Goal: Task Accomplishment & Management: Use online tool/utility

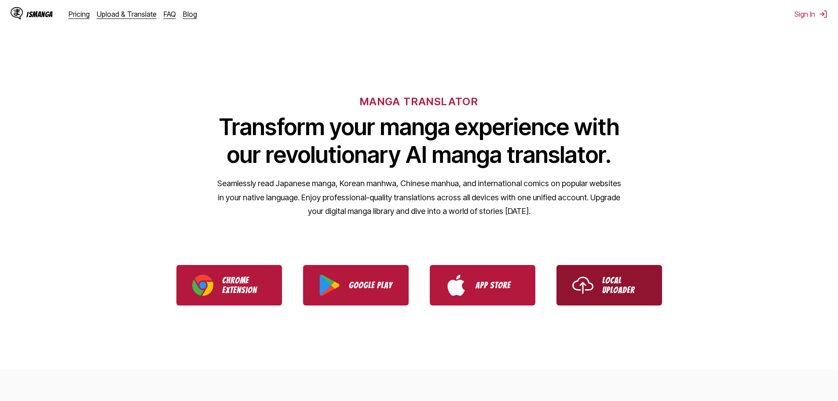
click at [620, 277] on p "Local Uploader" at bounding box center [624, 284] width 44 height 19
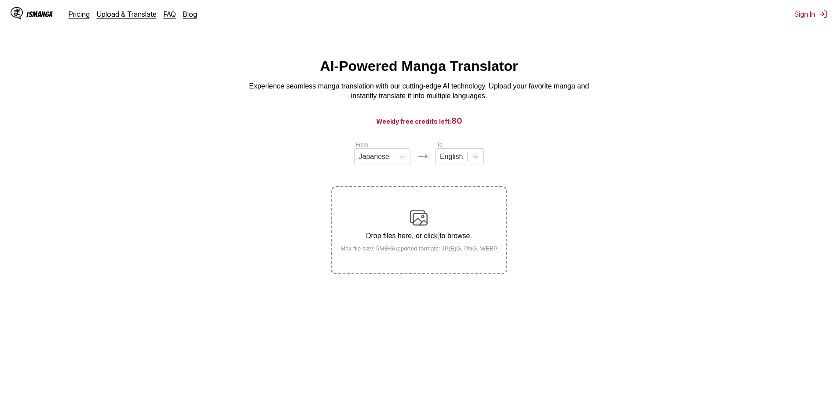
click at [438, 226] on div "Drop files here, or click to browse. Max file size: 5MB • Supported formats: JP…" at bounding box center [419, 230] width 171 height 43
click at [425, 217] on img at bounding box center [419, 218] width 18 height 18
click at [0, 0] on input "Drop files here, or click to browse. Max file size: 5MB • Supported formats: JP…" at bounding box center [0, 0] width 0 height 0
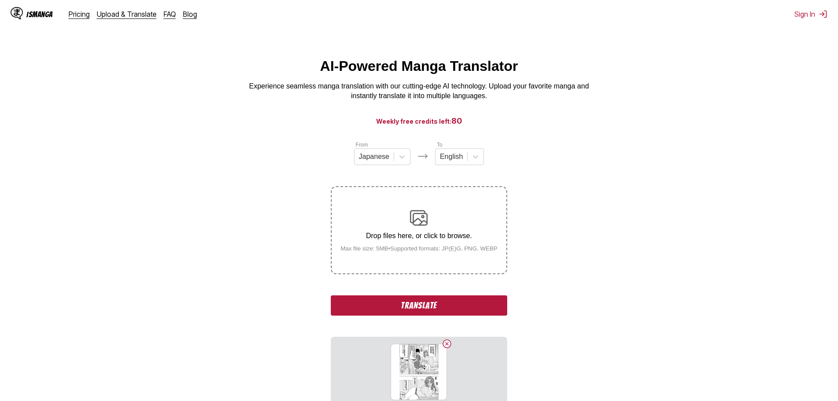
click at [435, 305] on button "Translate" at bounding box center [419, 305] width 176 height 20
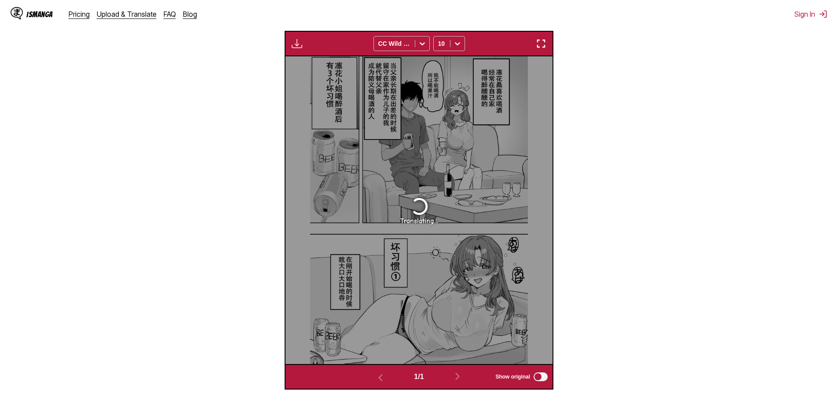
scroll to position [279, 0]
